Goal: Task Accomplishment & Management: Complete application form

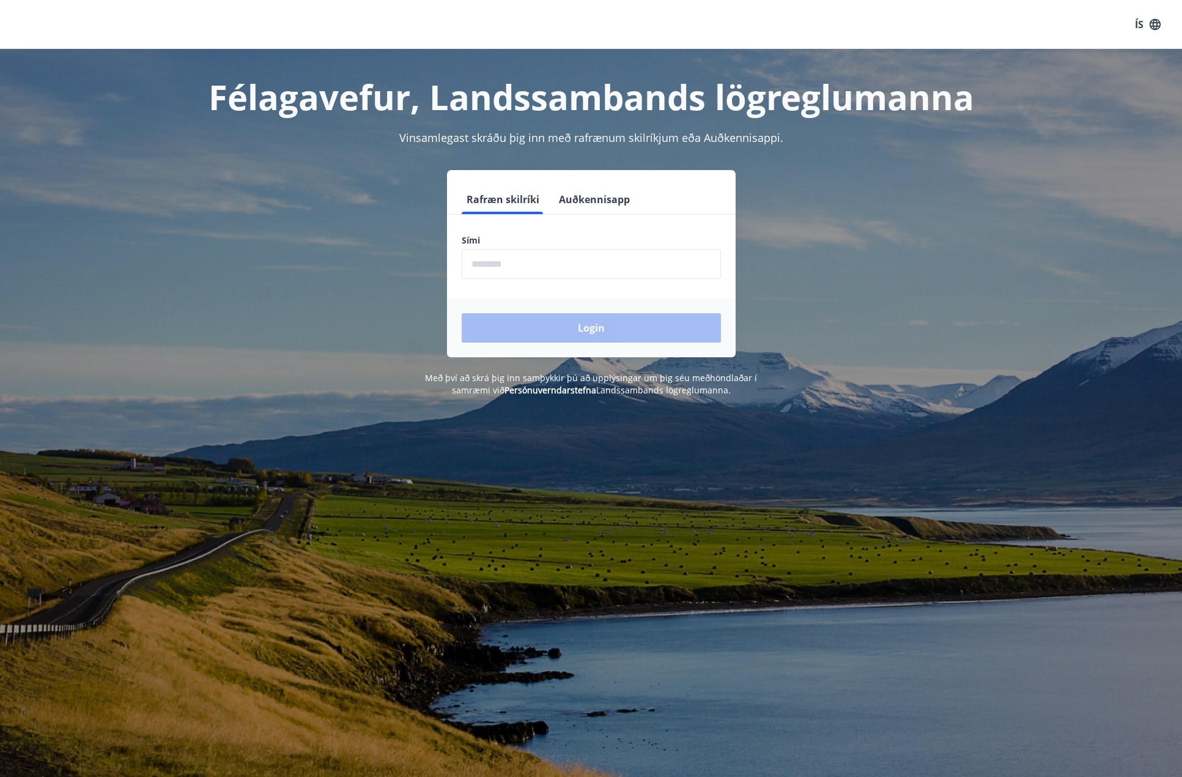
click at [531, 265] on input "phone" at bounding box center [591, 264] width 259 height 30
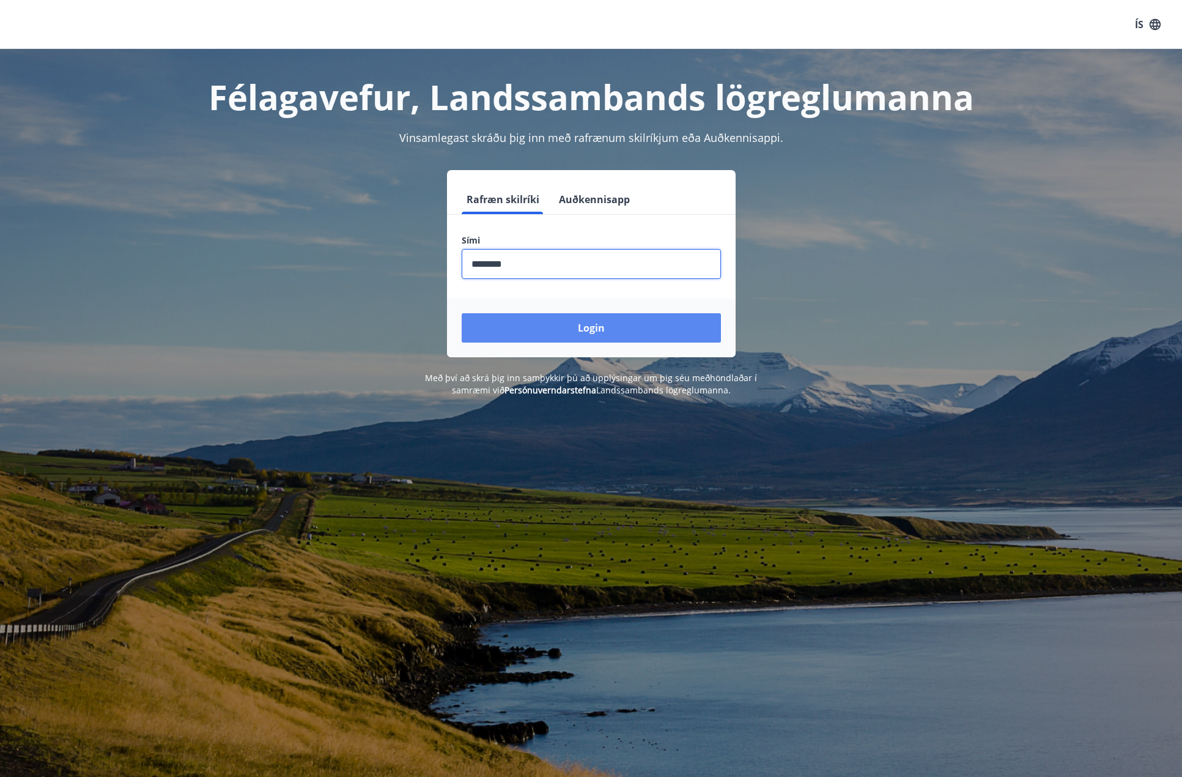
type input "********"
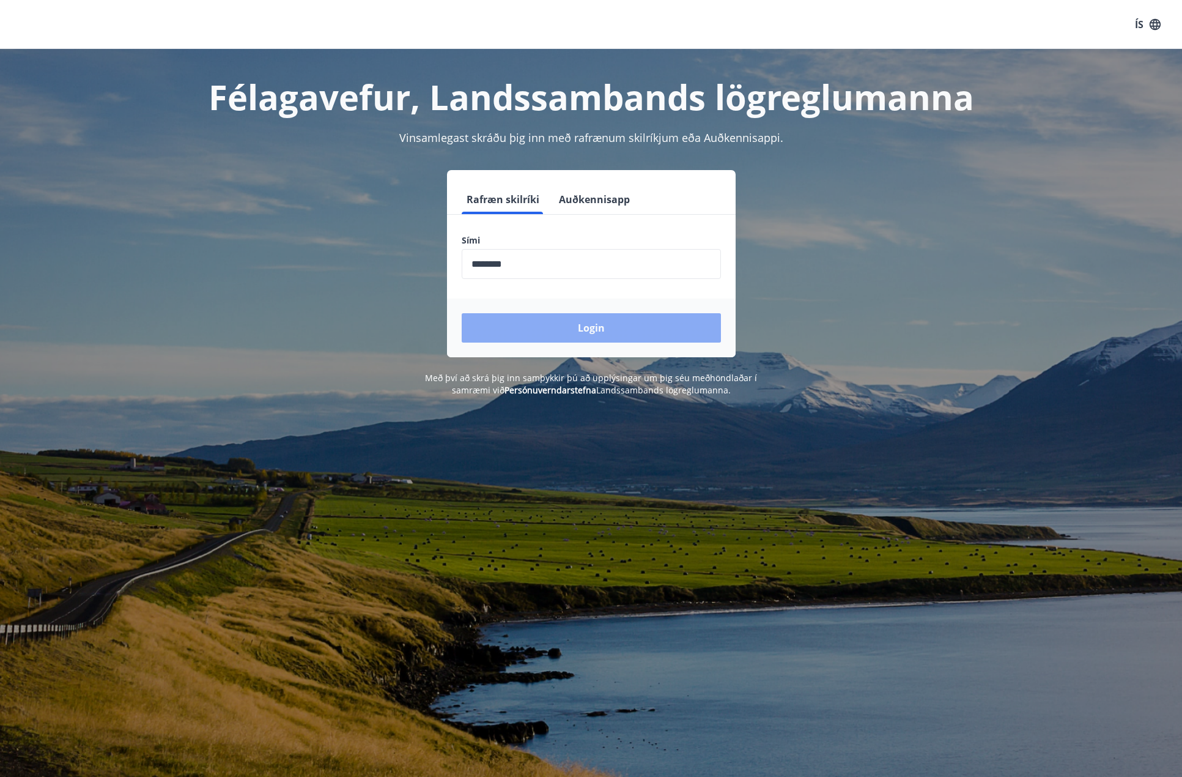
click at [560, 336] on button "Login" at bounding box center [591, 327] width 259 height 29
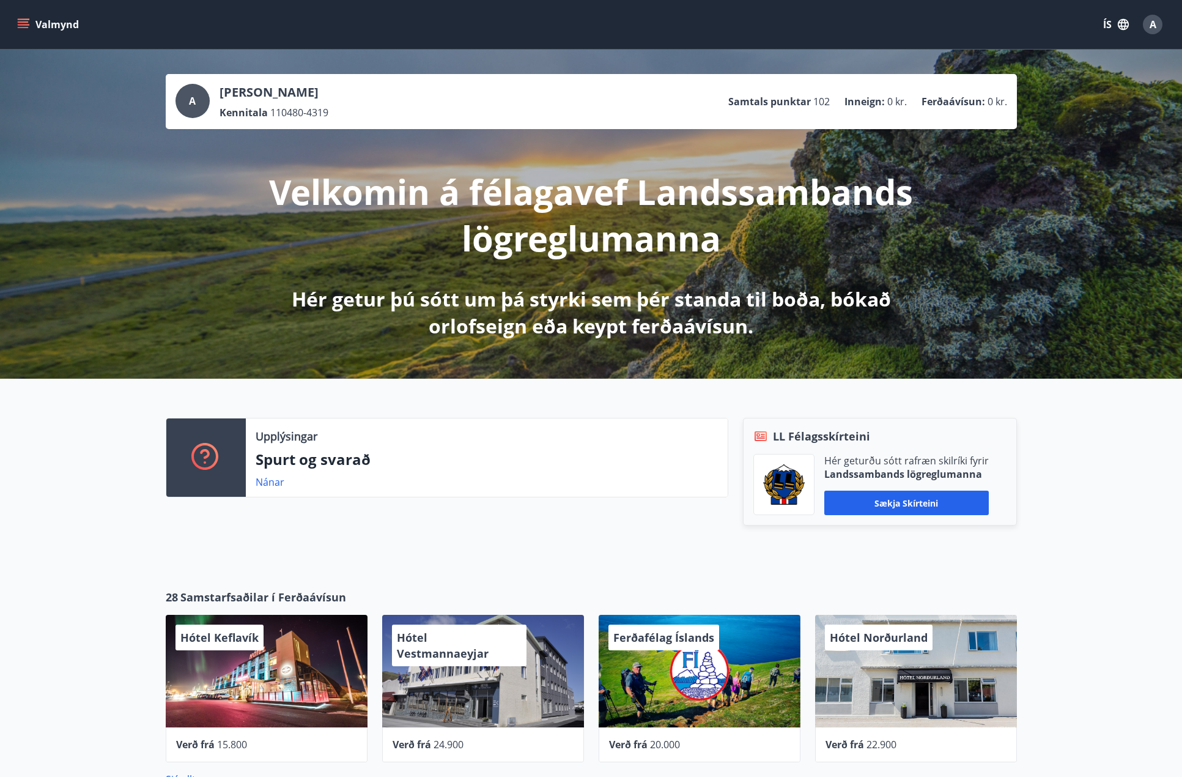
click at [27, 26] on icon "menu" at bounding box center [23, 24] width 12 height 12
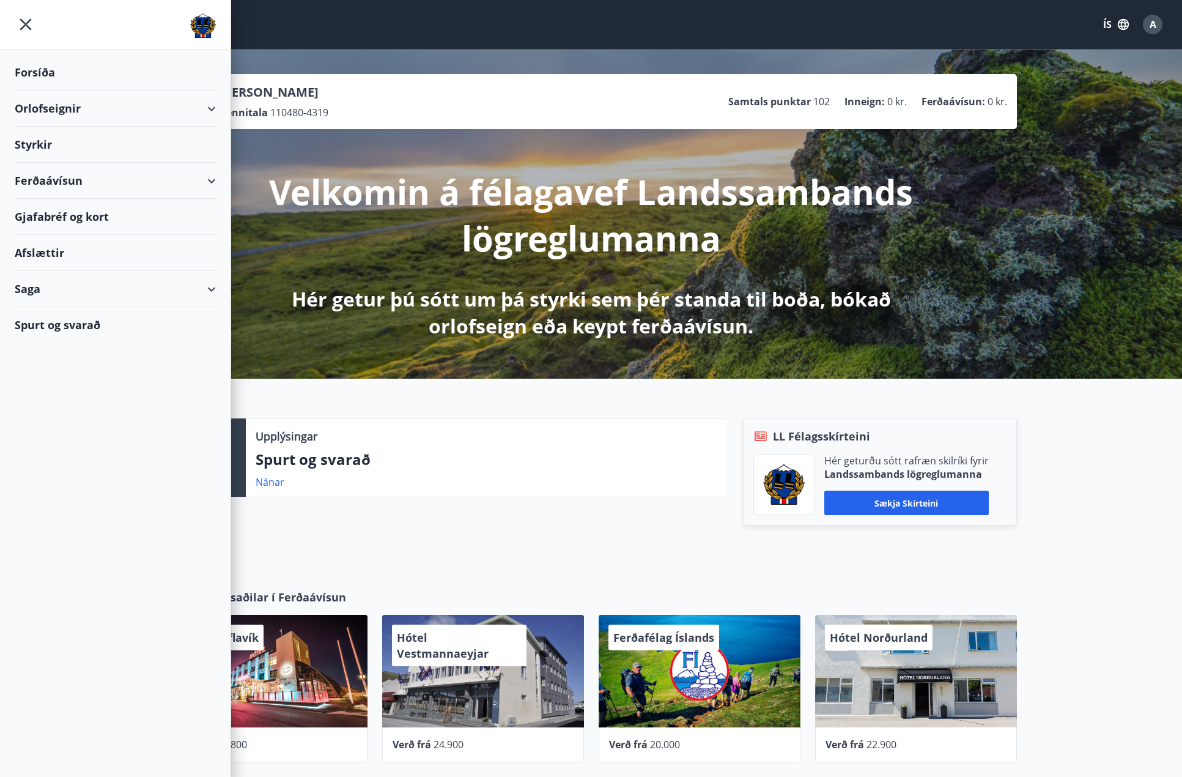
click at [51, 91] on div "Styrkir" at bounding box center [115, 72] width 201 height 36
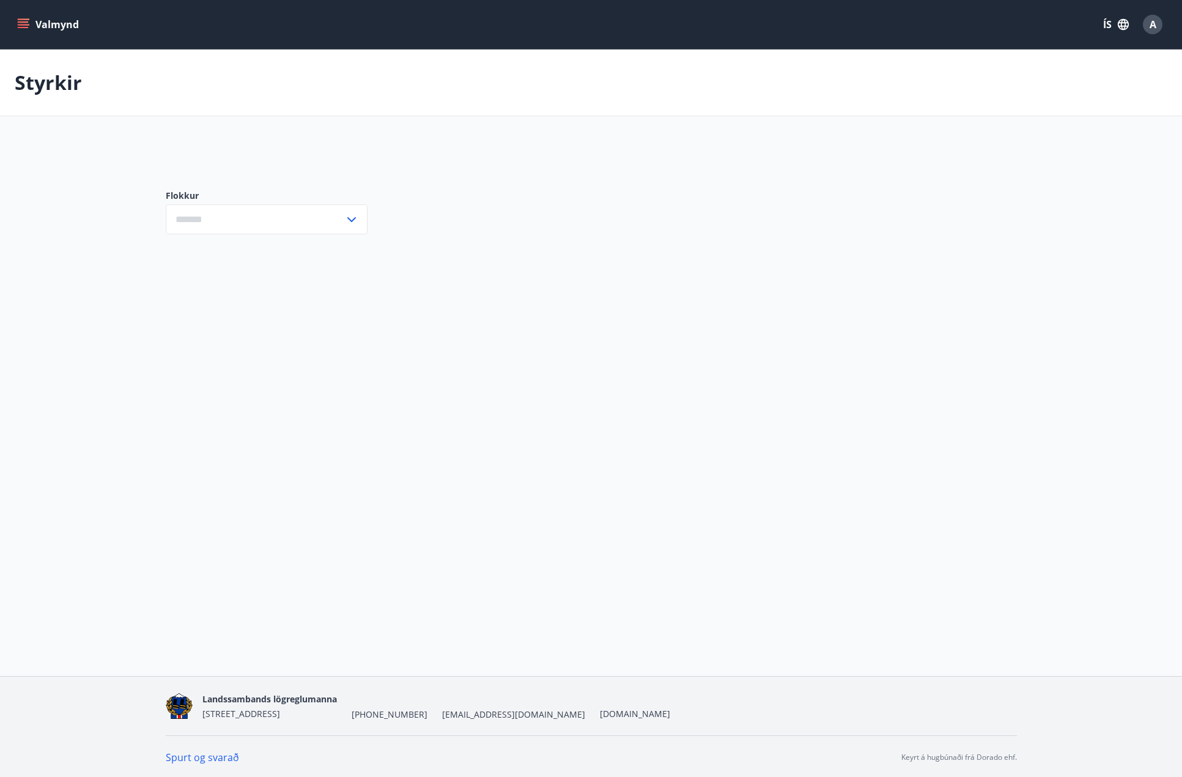
type input "***"
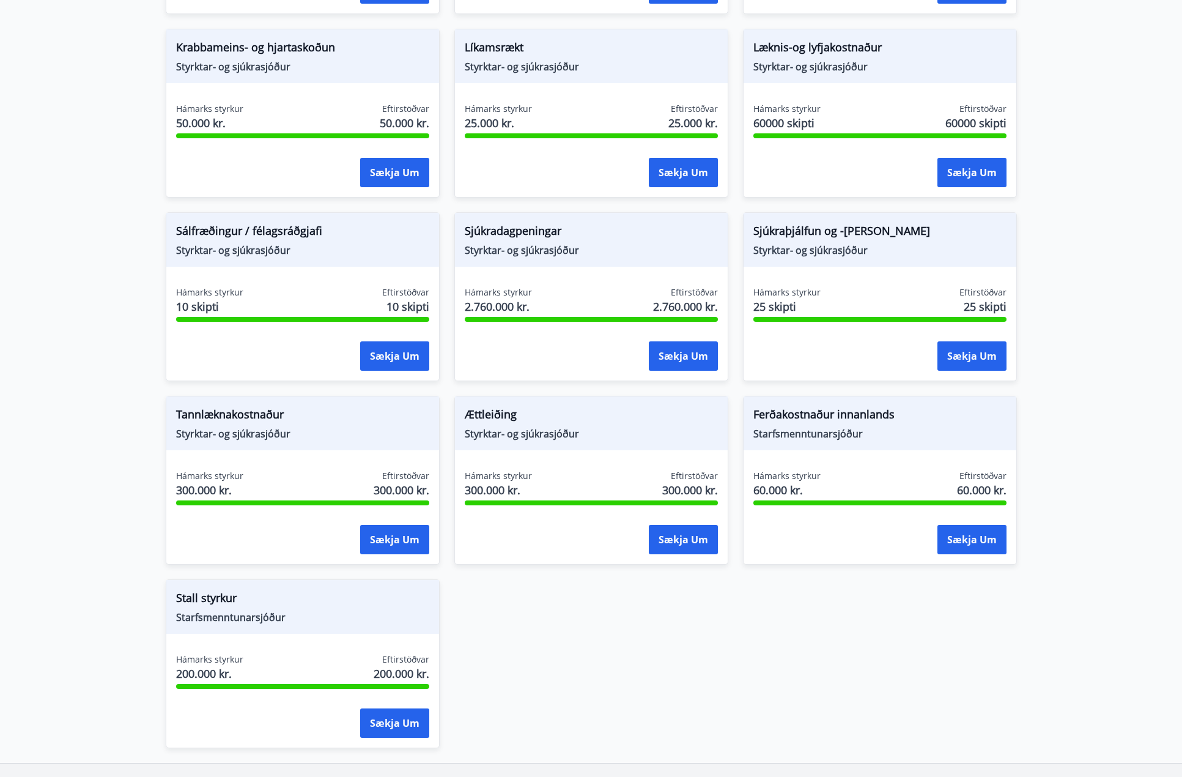
scroll to position [741, 0]
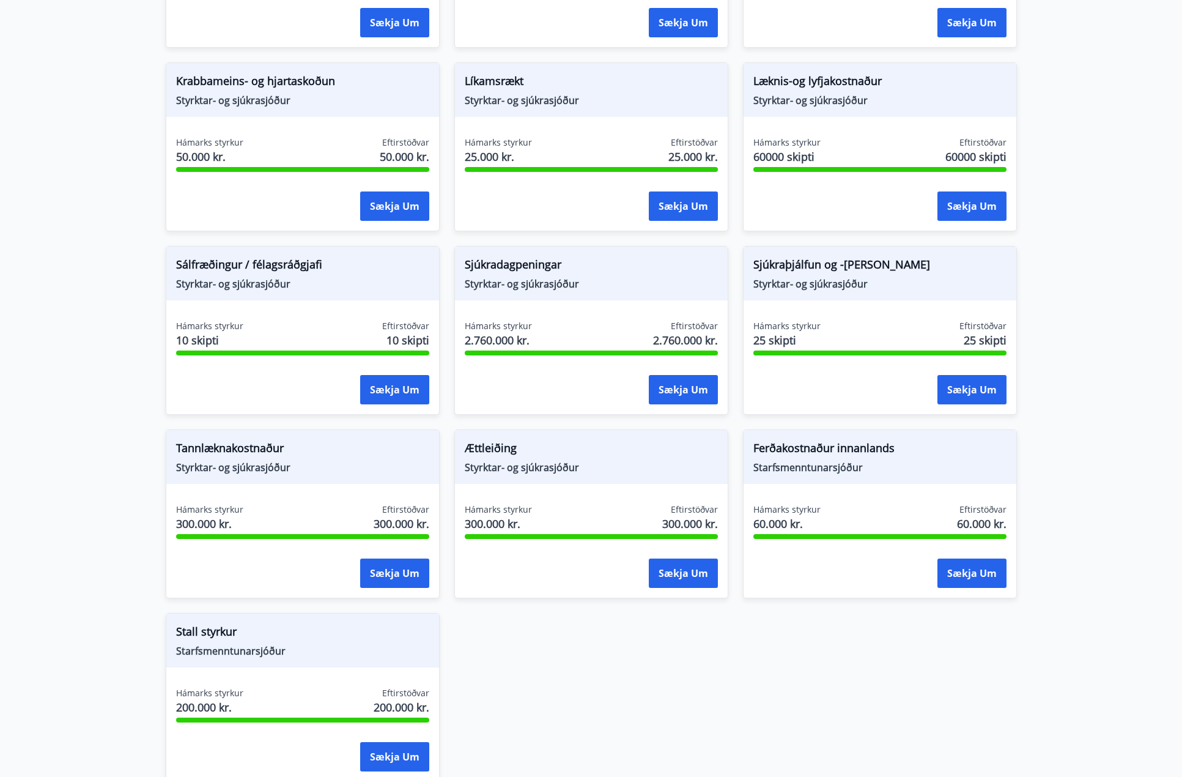
click at [280, 112] on div "Krabbameins- og hjartaskoðun Styrktar- og sjúkrasjóður" at bounding box center [302, 90] width 273 height 54
click at [316, 94] on span "Styrktar- og sjúkrasjóður" at bounding box center [302, 100] width 253 height 13
click at [384, 209] on button "Sækja um" at bounding box center [394, 205] width 69 height 29
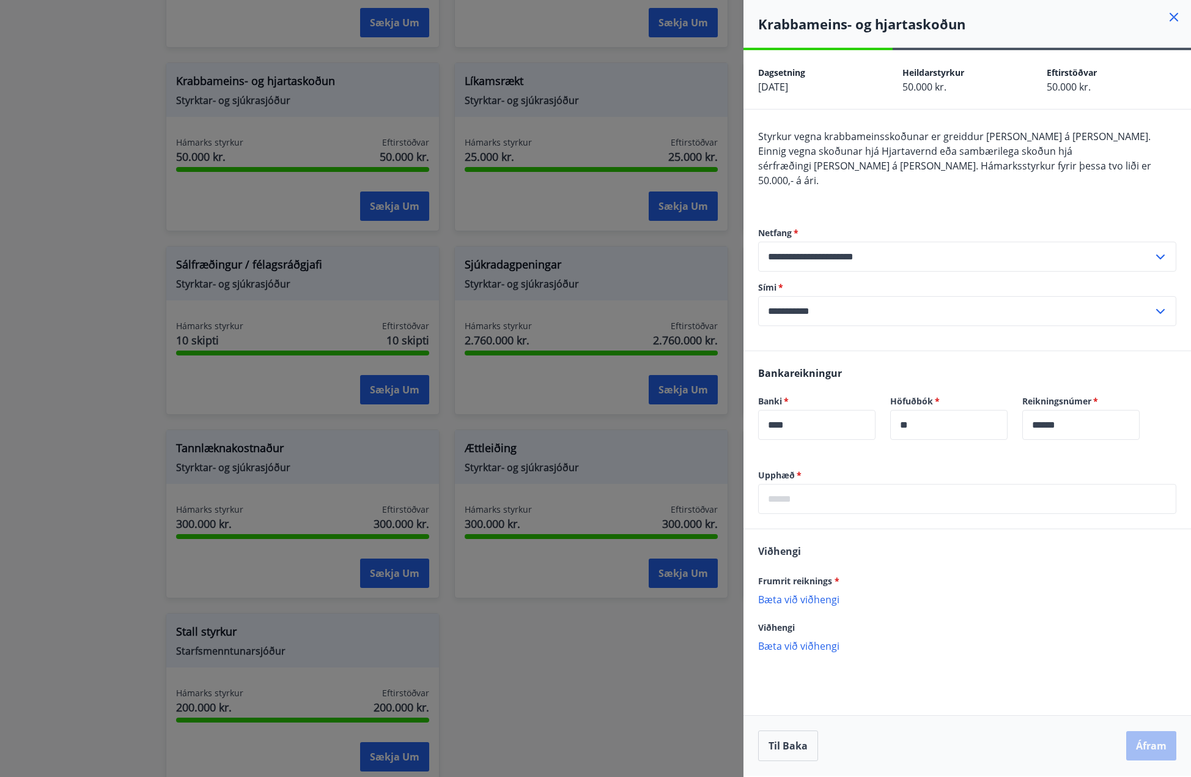
click at [824, 487] on input "text" at bounding box center [967, 499] width 418 height 30
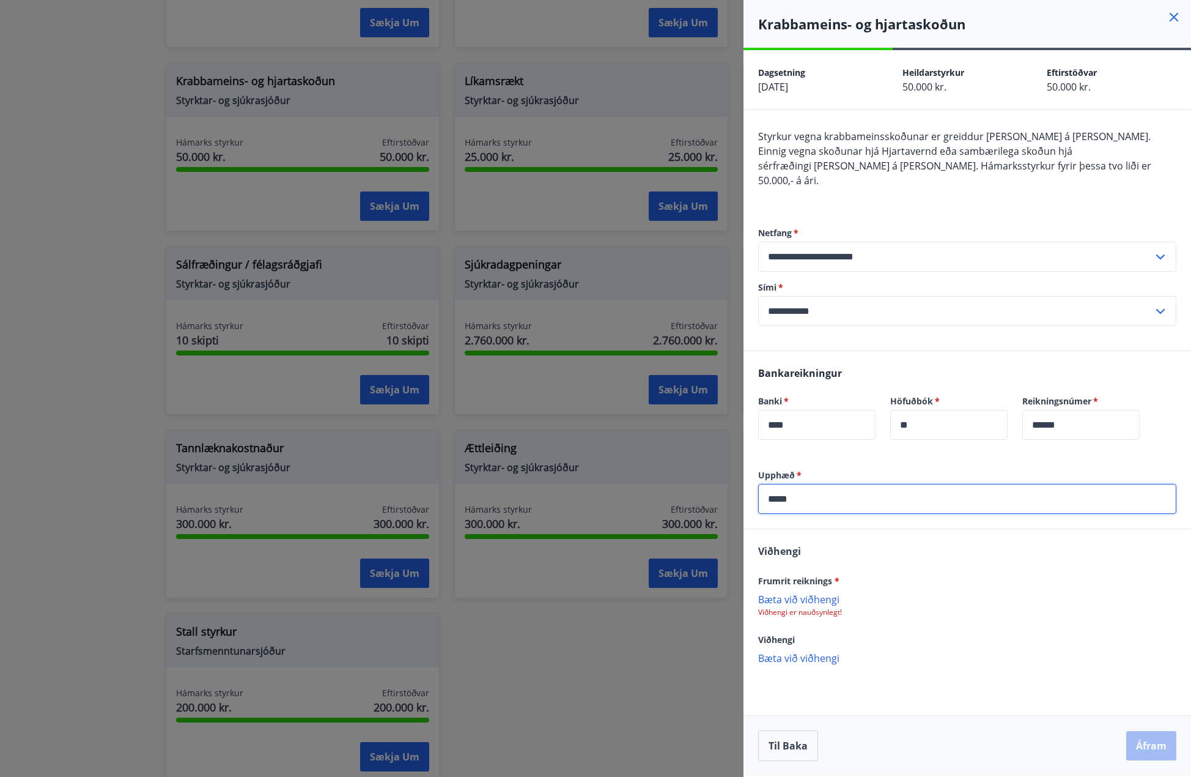
type input "*****"
click at [808, 593] on p "Bæta við viðhengi" at bounding box center [967, 599] width 418 height 12
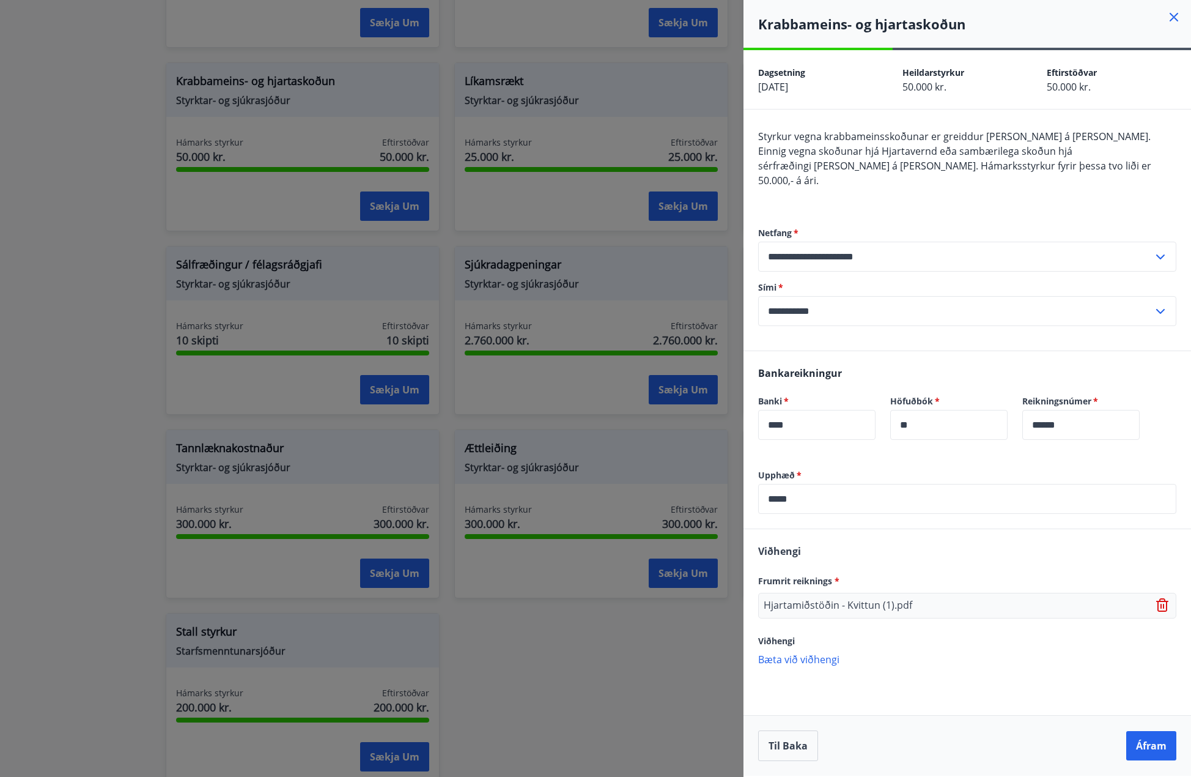
click at [794, 575] on span "Frumrit reiknings *" at bounding box center [798, 581] width 81 height 12
drag, startPoint x: 843, startPoint y: 565, endPoint x: 765, endPoint y: 563, distance: 77.7
click at [765, 573] on div "Frumrit reiknings *" at bounding box center [967, 580] width 418 height 15
click at [923, 610] on div "Viðhengi Frumrit reiknings * Hjartamiðstöðin - Kvittun (1).pdf Viðhengi Bæta vi…" at bounding box center [968, 604] width 448 height 150
click at [1164, 598] on icon at bounding box center [1163, 605] width 15 height 15
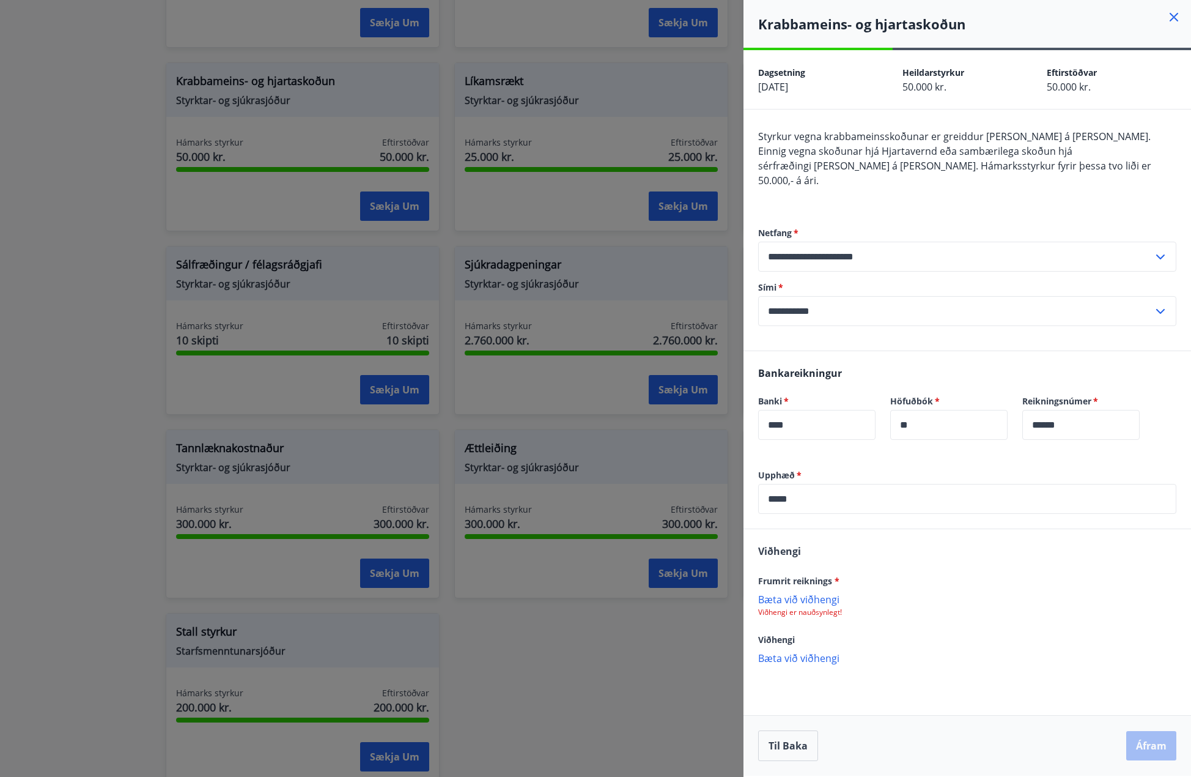
click at [774, 593] on p "Bæta við viðhengi" at bounding box center [967, 599] width 418 height 12
click at [1153, 743] on button "Áfram" at bounding box center [1151, 745] width 50 height 29
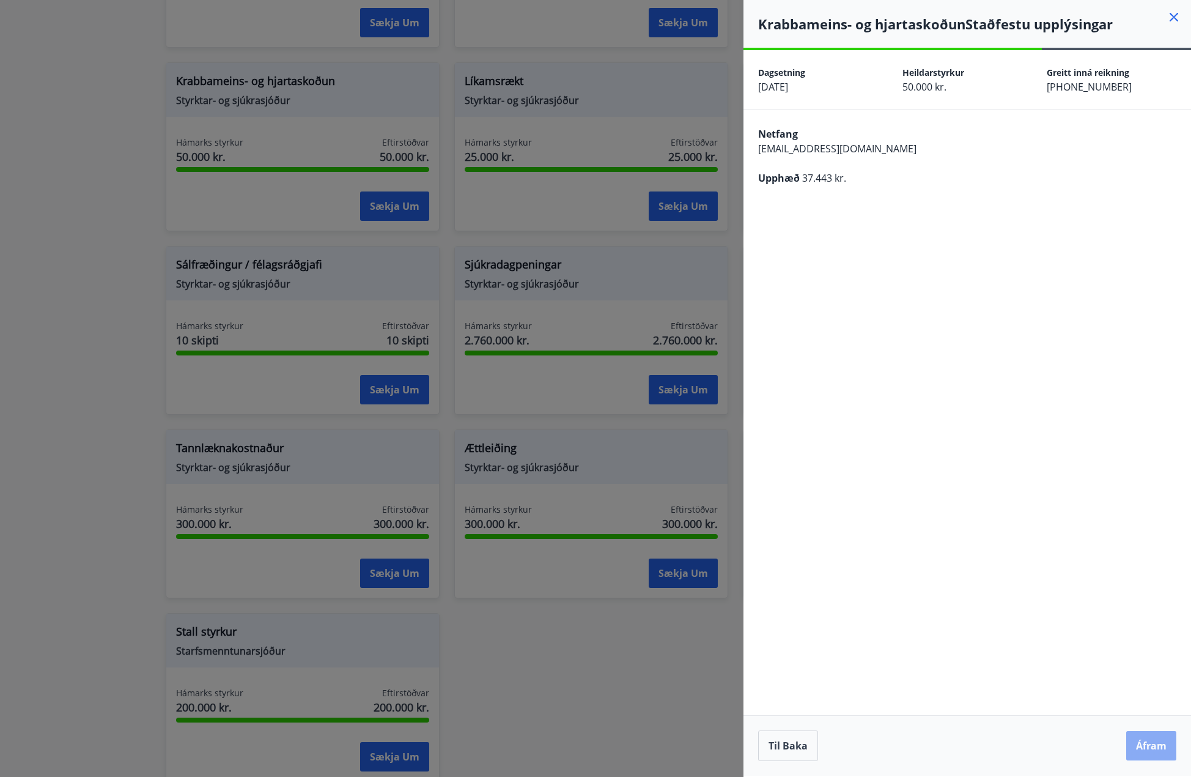
click at [1142, 745] on button "Áfram" at bounding box center [1151, 745] width 50 height 29
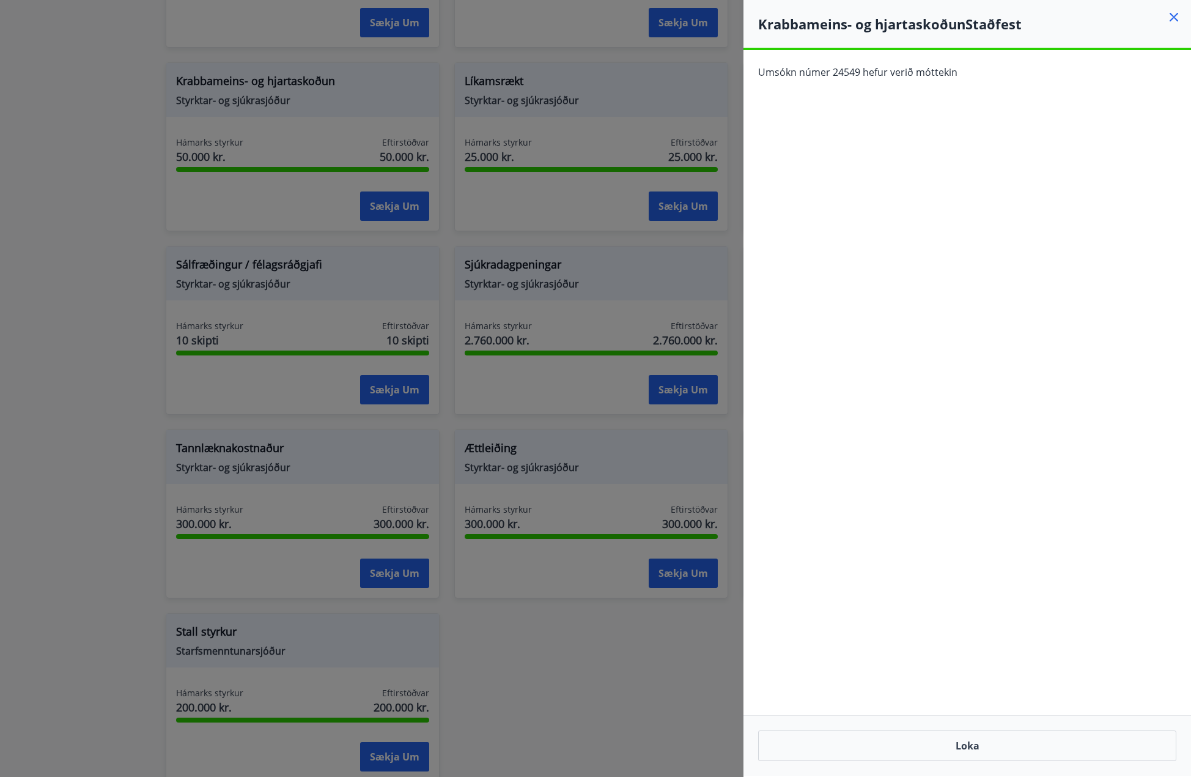
drag, startPoint x: 1070, startPoint y: 377, endPoint x: 1051, endPoint y: 435, distance: 61.1
click at [1070, 377] on div "**********" at bounding box center [968, 412] width 448 height 725
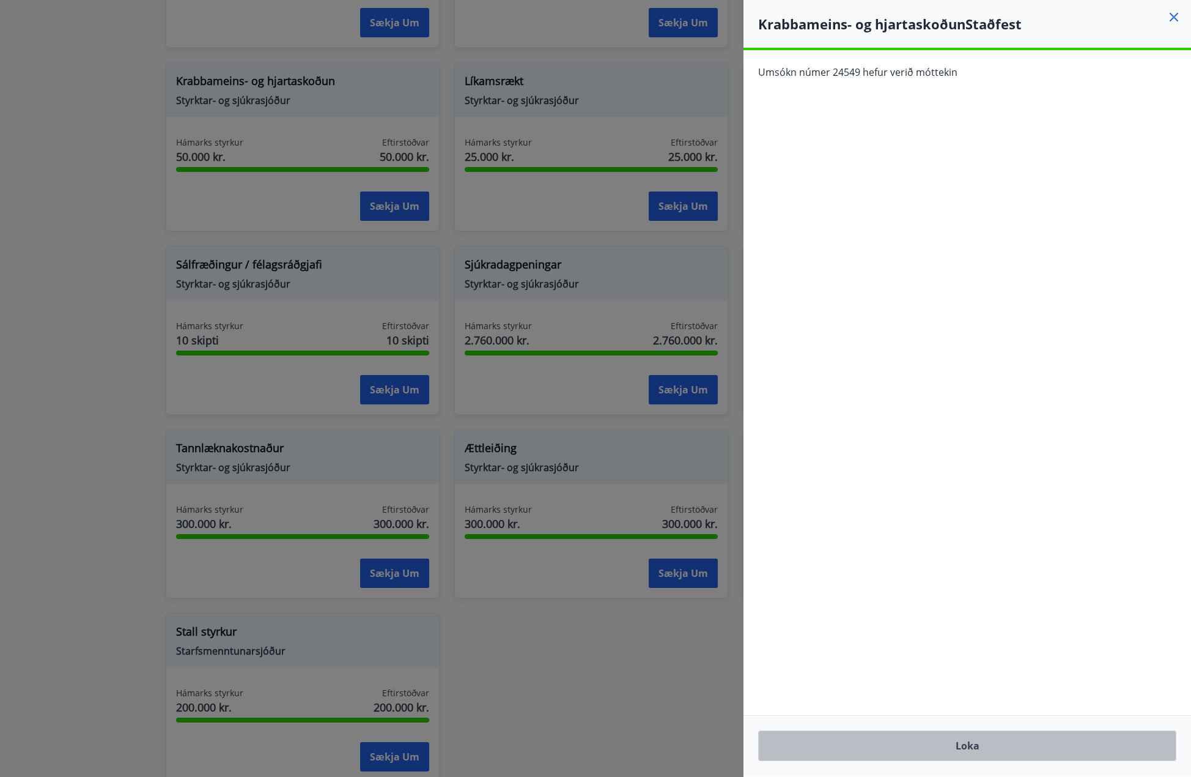
click at [999, 747] on button "Loka" at bounding box center [967, 745] width 418 height 31
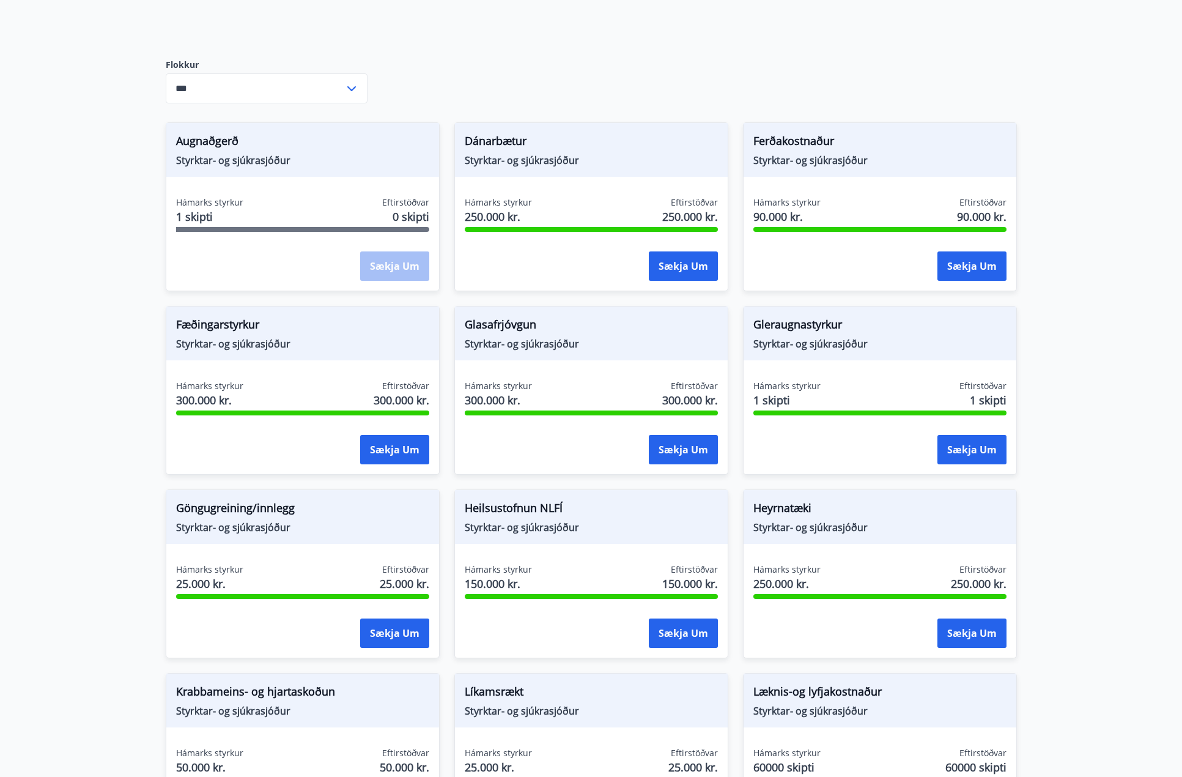
scroll to position [130, 0]
click at [889, 346] on span "Styrktar- og sjúkrasjóður" at bounding box center [879, 344] width 253 height 13
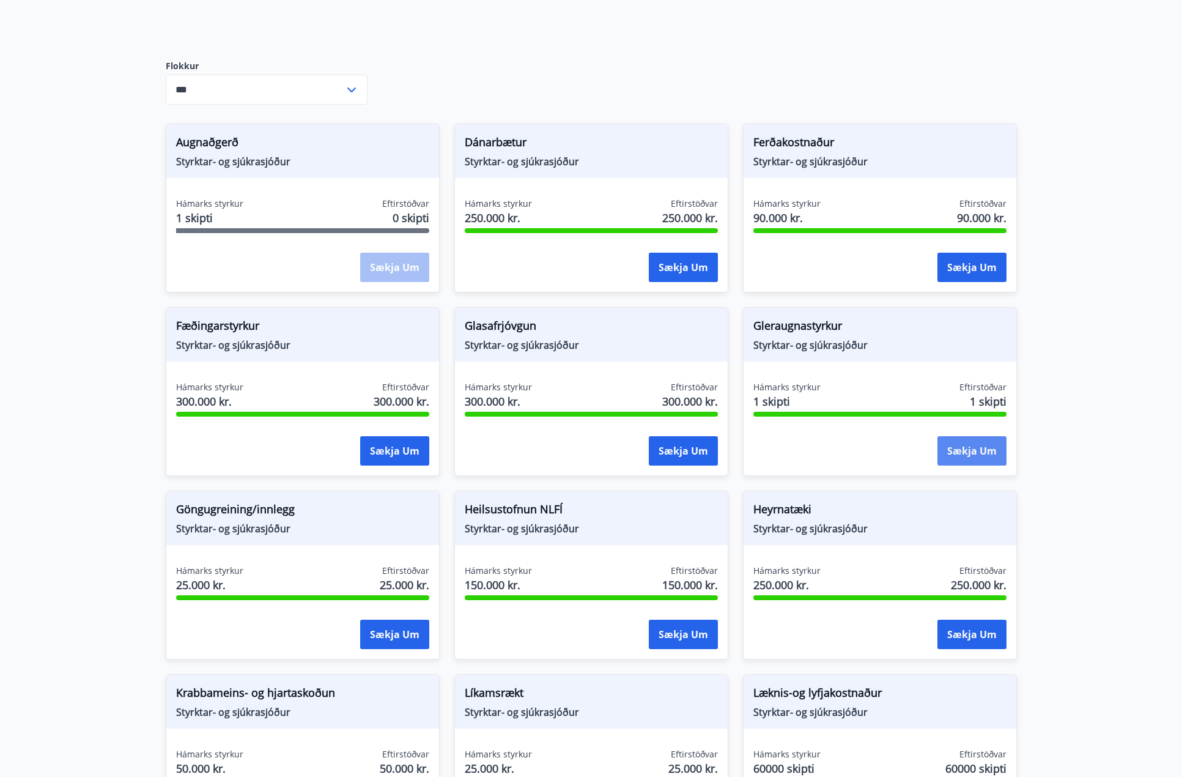
click at [960, 443] on button "Sækja um" at bounding box center [971, 450] width 69 height 29
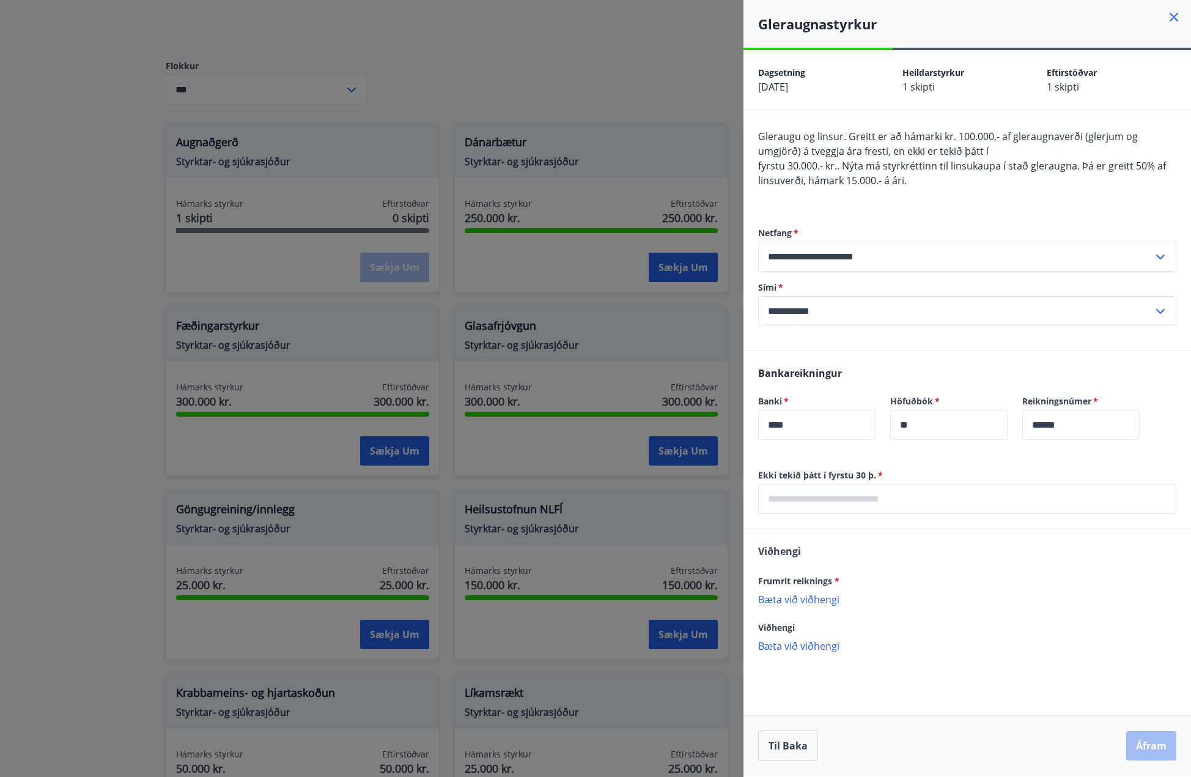
click at [414, 56] on div at bounding box center [595, 388] width 1191 height 777
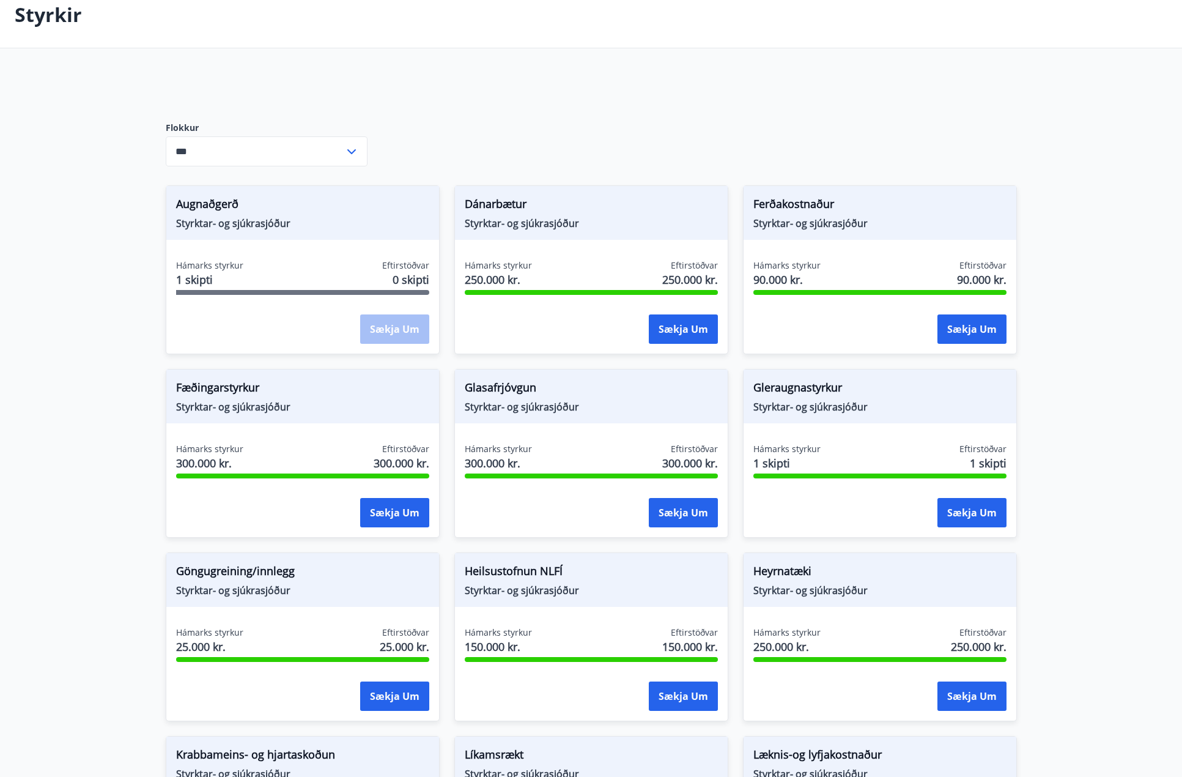
scroll to position [0, 0]
